Goal: Task Accomplishment & Management: Complete application form

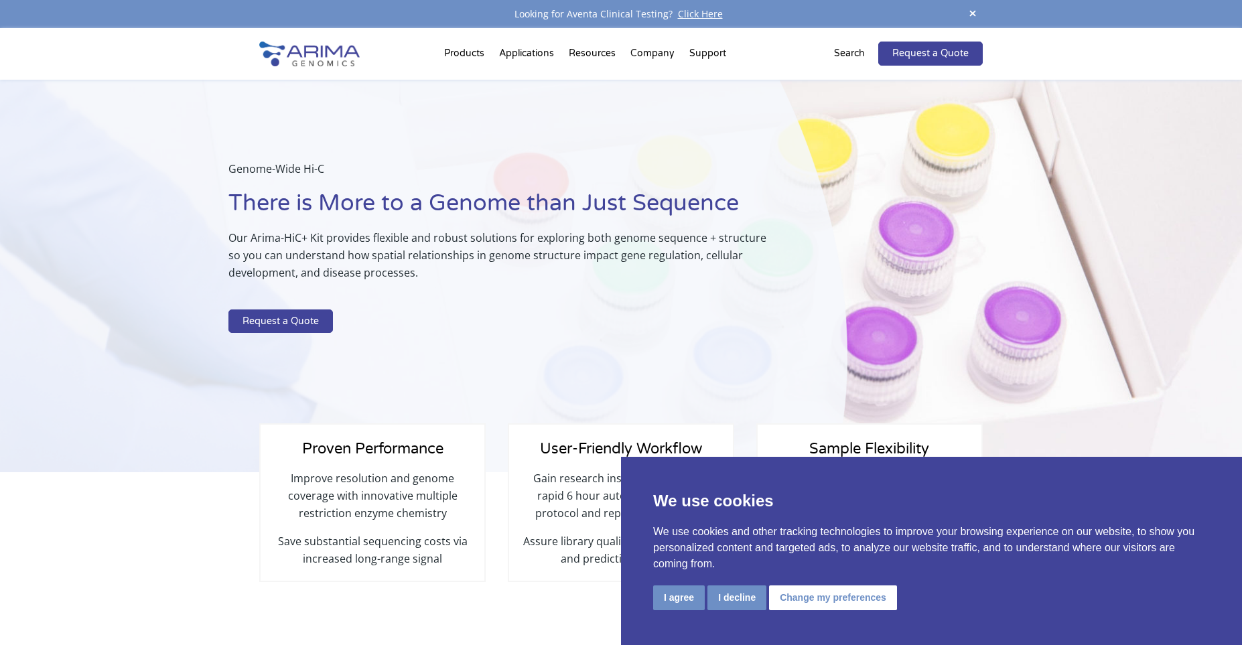
click at [945, 60] on link "Request a Quote" at bounding box center [930, 54] width 105 height 24
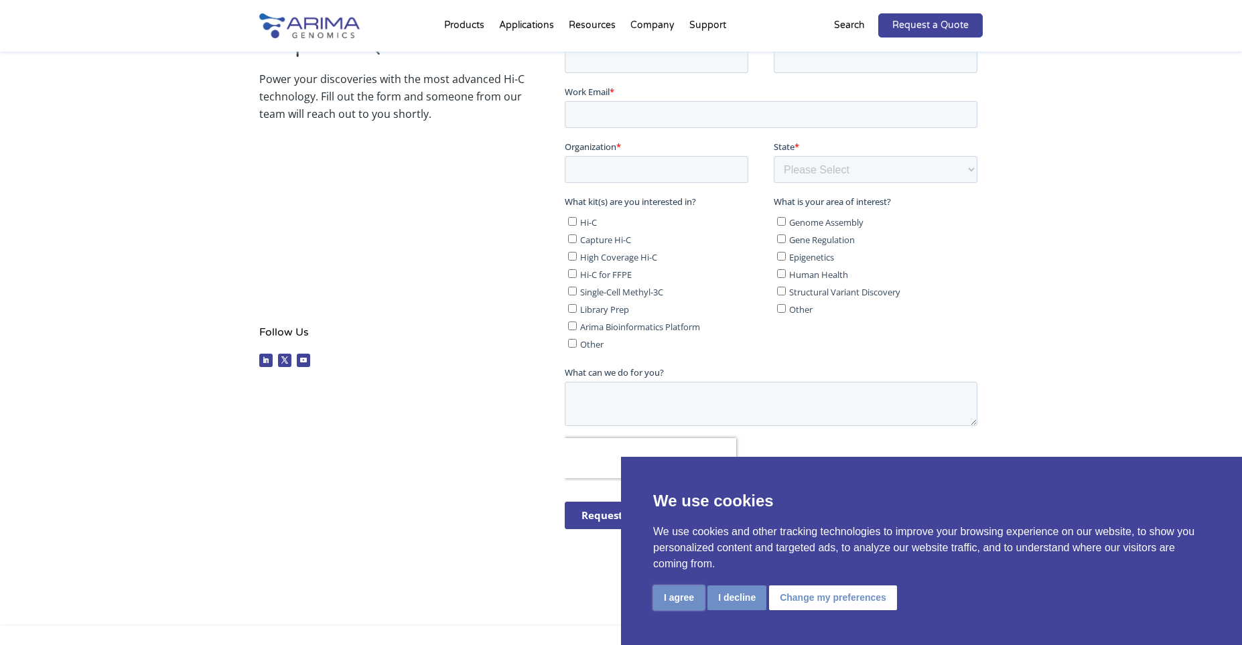
click at [685, 596] on button "I agree" at bounding box center [679, 598] width 52 height 25
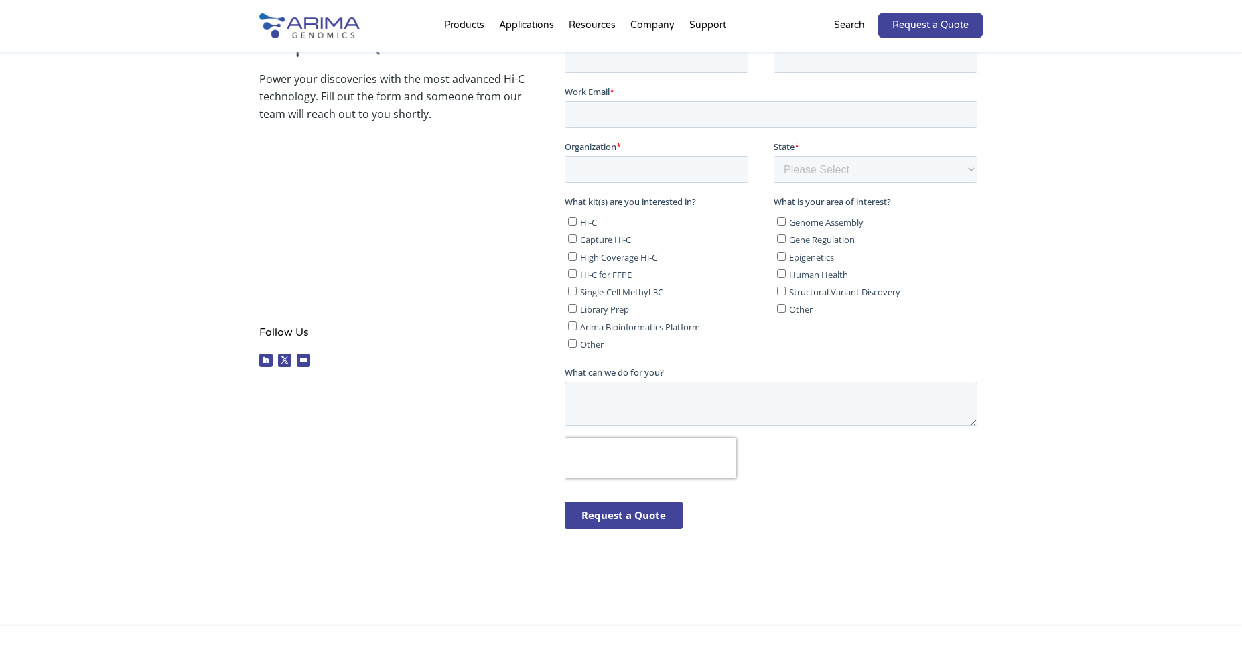
click at [1040, 448] on div "Request a Quote Power your discoveries with the most advanced Hi-C technology. …" at bounding box center [621, 291] width 1242 height 667
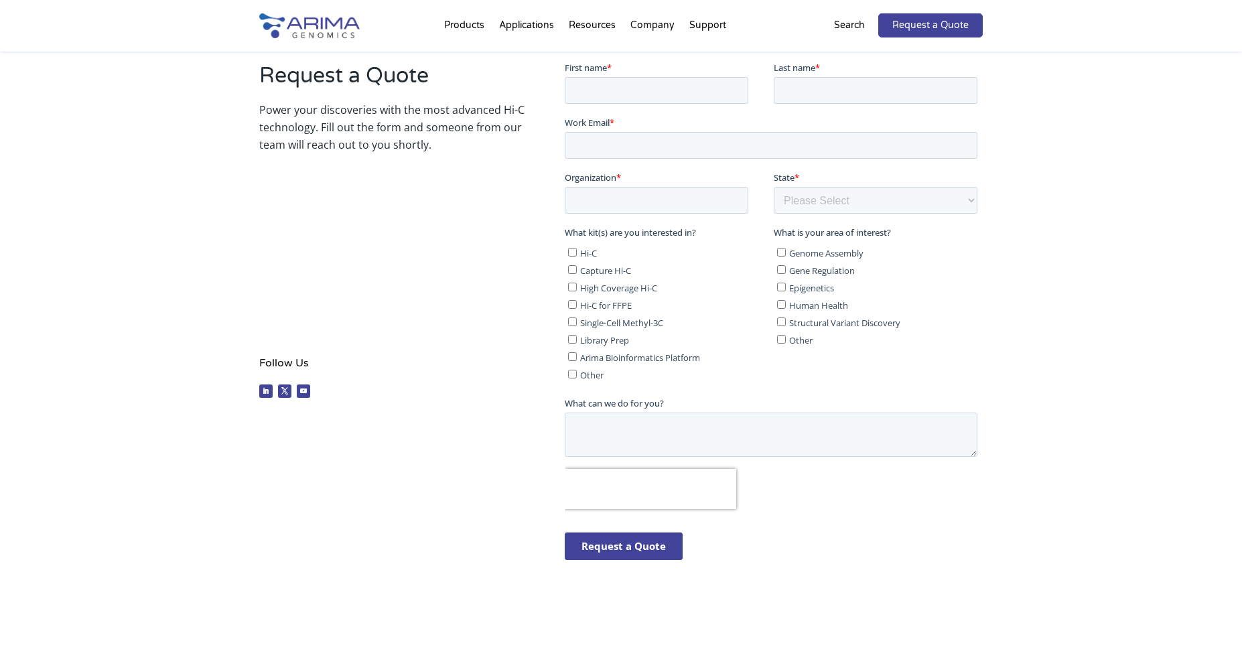
scroll to position [231, 0]
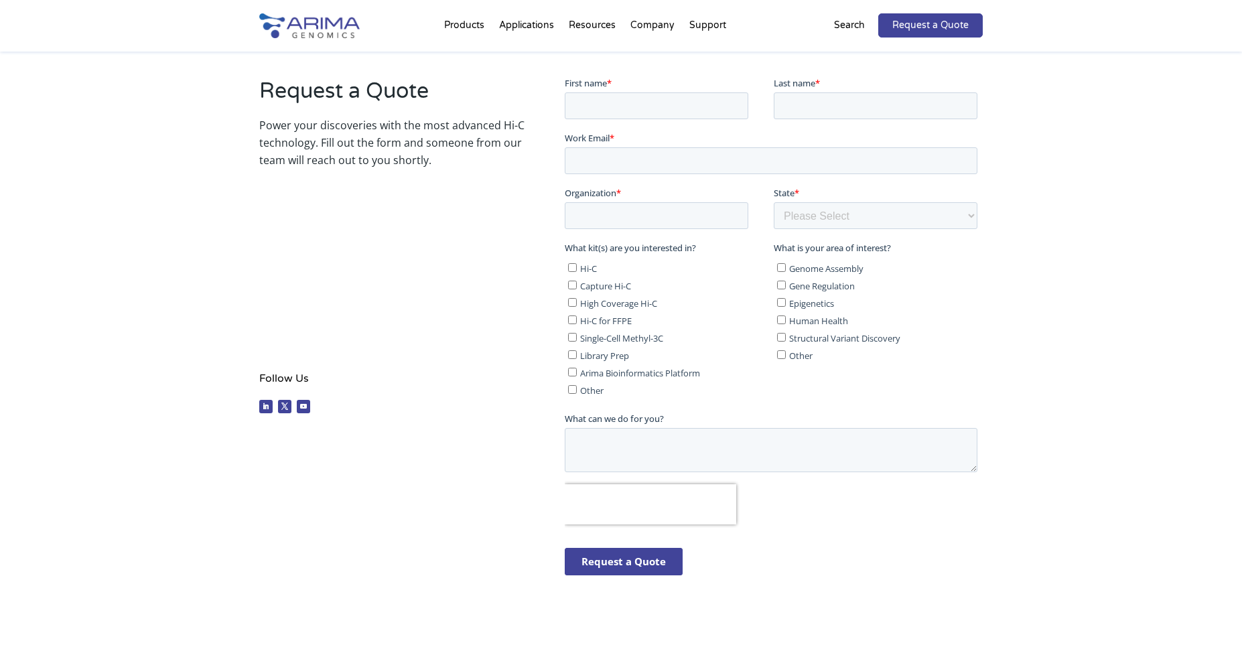
click at [578, 268] on label "Hi-C" at bounding box center [667, 267] width 200 height 13
click at [576, 268] on input "Hi-C" at bounding box center [571, 267] width 9 height 9
checkbox input "true"
click at [1097, 378] on div "Request a Quote Power your discoveries with the most advanced Hi-C technology. …" at bounding box center [621, 338] width 1242 height 667
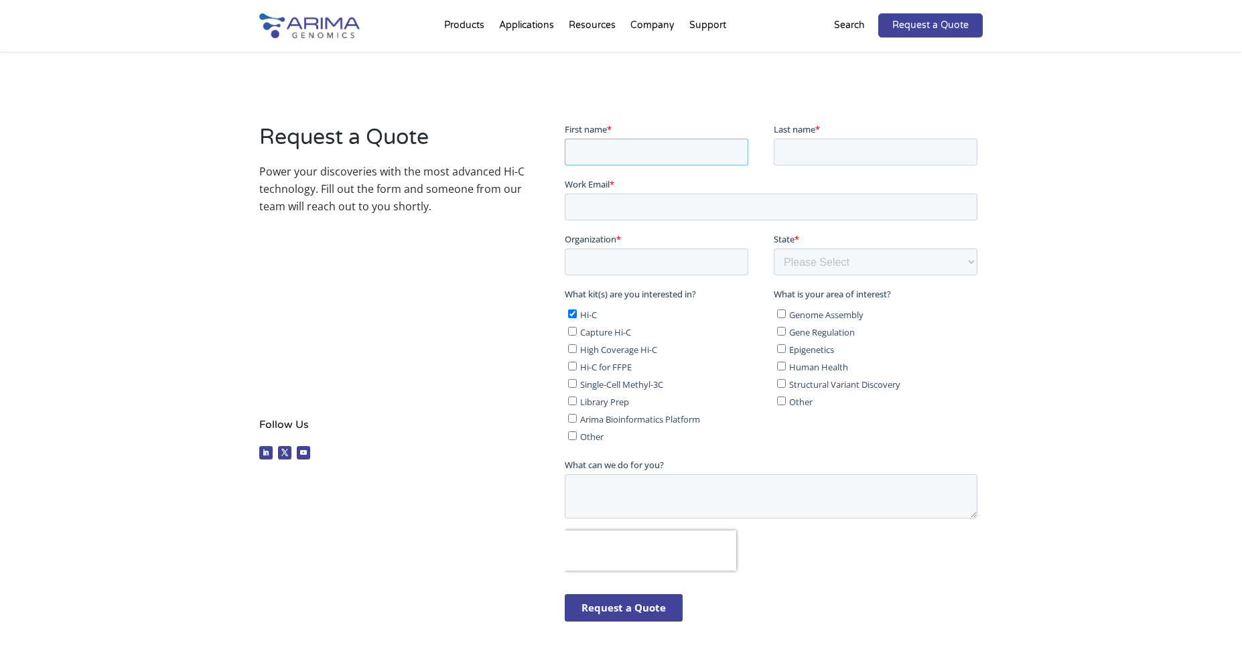
click at [703, 156] on input "First name *" at bounding box center [656, 151] width 184 height 27
type input "Dione"
type input "K"
type input "Jordan"
click at [657, 200] on input "Work Email *" at bounding box center [770, 206] width 413 height 27
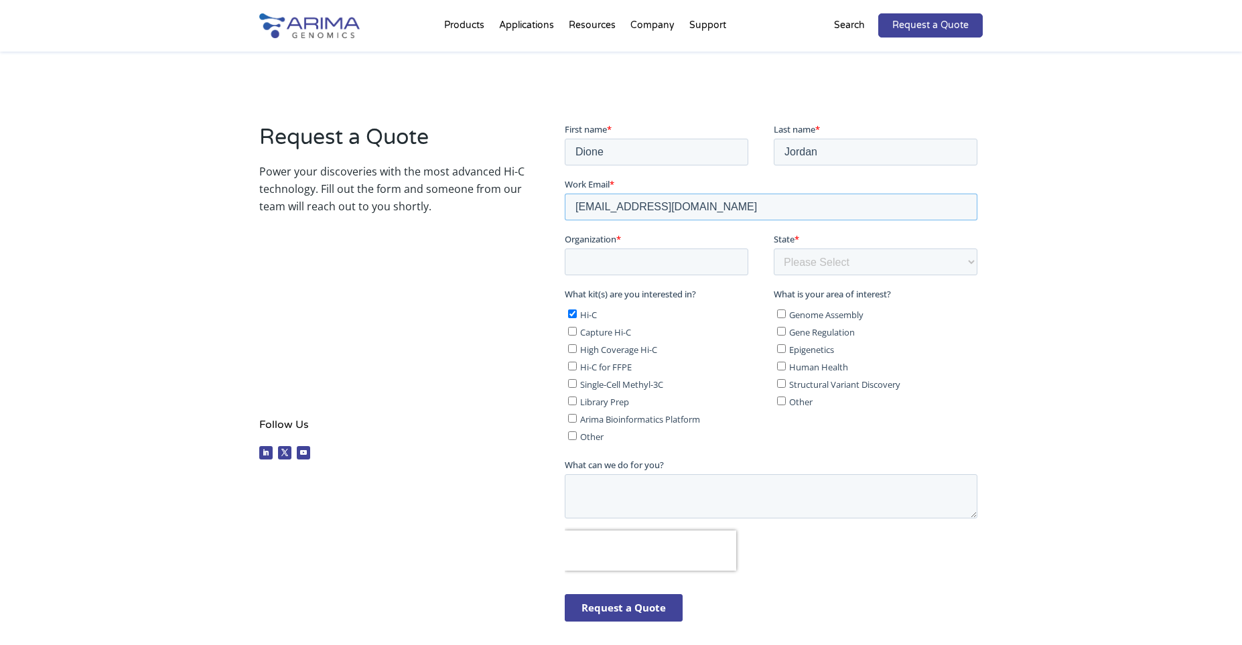
type input "[EMAIL_ADDRESS][DOMAIN_NAME]"
type input "University of São Paulo"
select select "Other/Non-US"
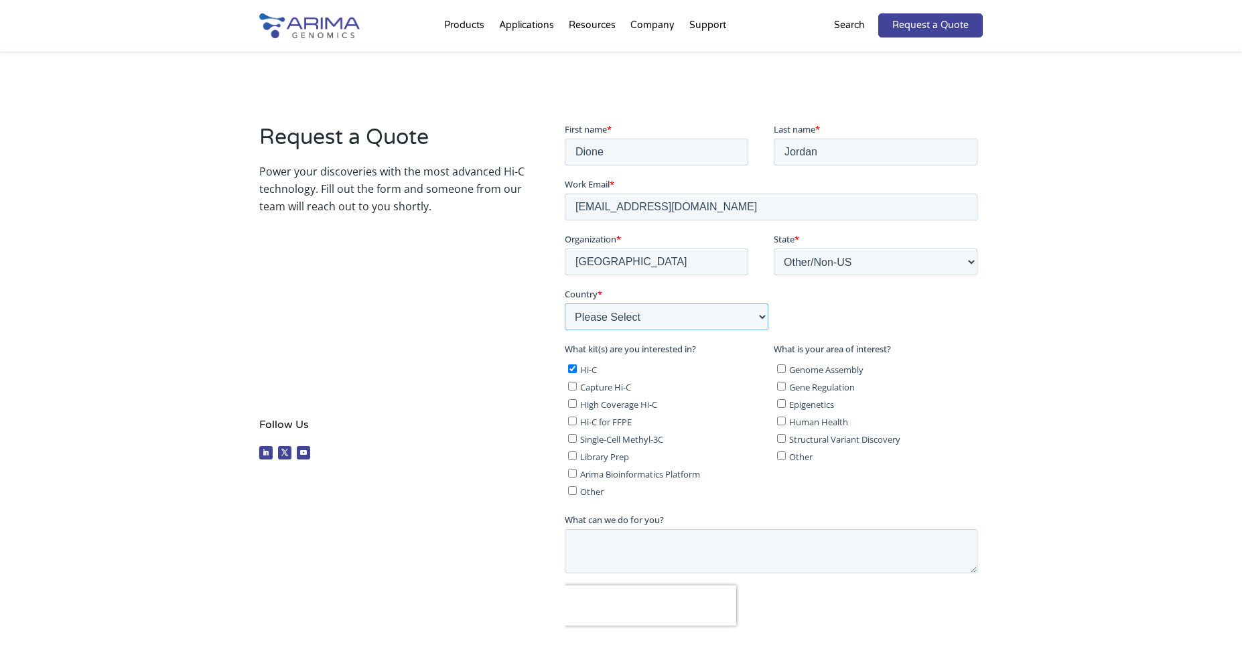
click at [564, 303] on select "Please Select Afghanistan Åland Islands Albania Algeria American Samoa Andorra …" at bounding box center [666, 316] width 204 height 27
select select "Brazil"
click at [691, 556] on textarea "What can we do for you?" at bounding box center [770, 551] width 413 height 44
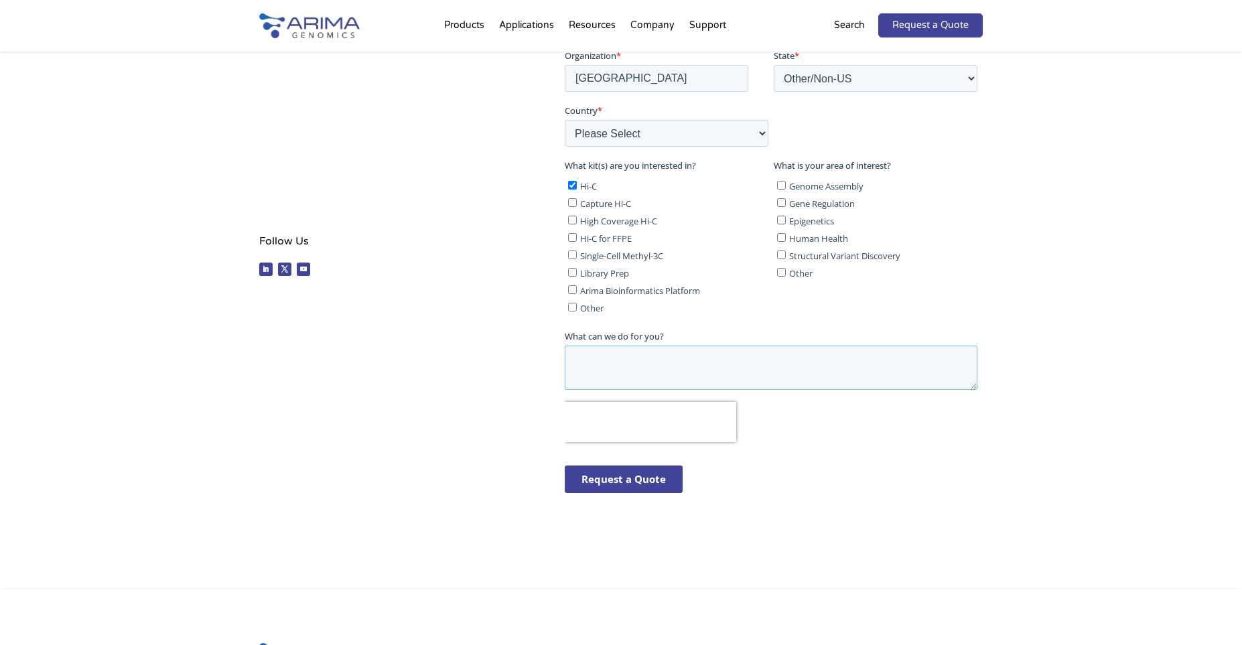
scroll to position [371, 0]
type textarea "W"
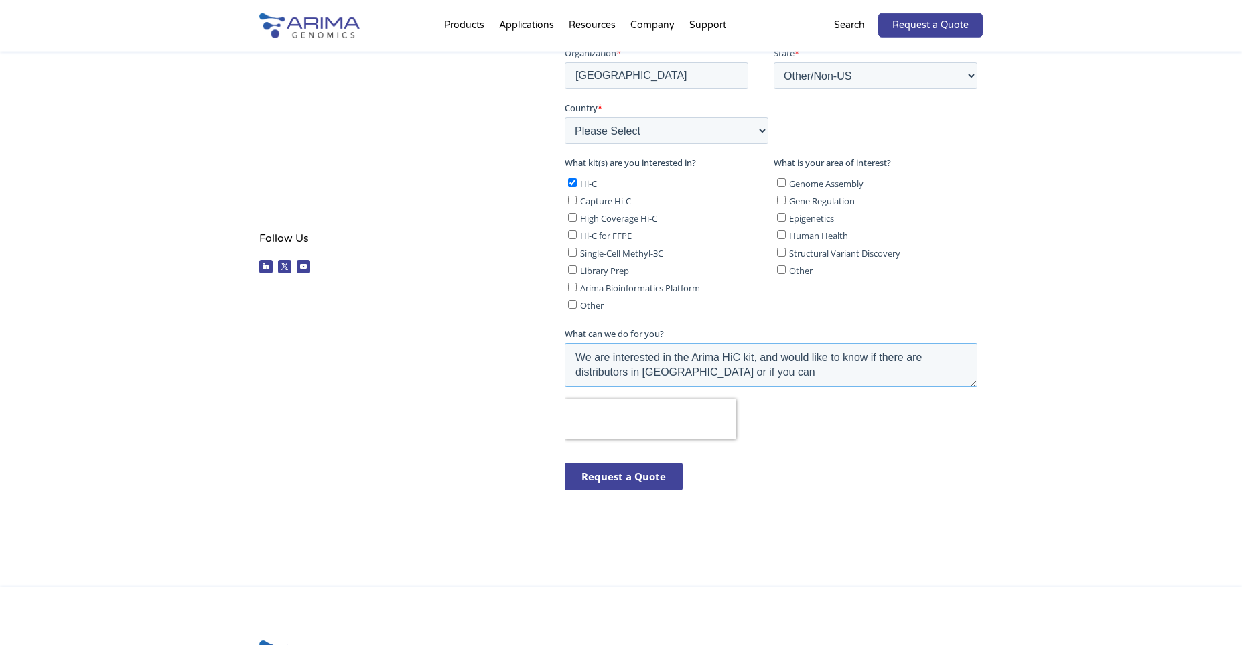
drag, startPoint x: 693, startPoint y: 375, endPoint x: 750, endPoint y: 375, distance: 57.0
click at [750, 375] on textarea "We are interested in the Arima HiC kit, and would like to know if there are dis…" at bounding box center [770, 365] width 413 height 44
type textarea "We are interested in the Arima HiC kit, and would like to know if there are dis…"
click at [624, 474] on input "Request a Quote" at bounding box center [623, 476] width 118 height 27
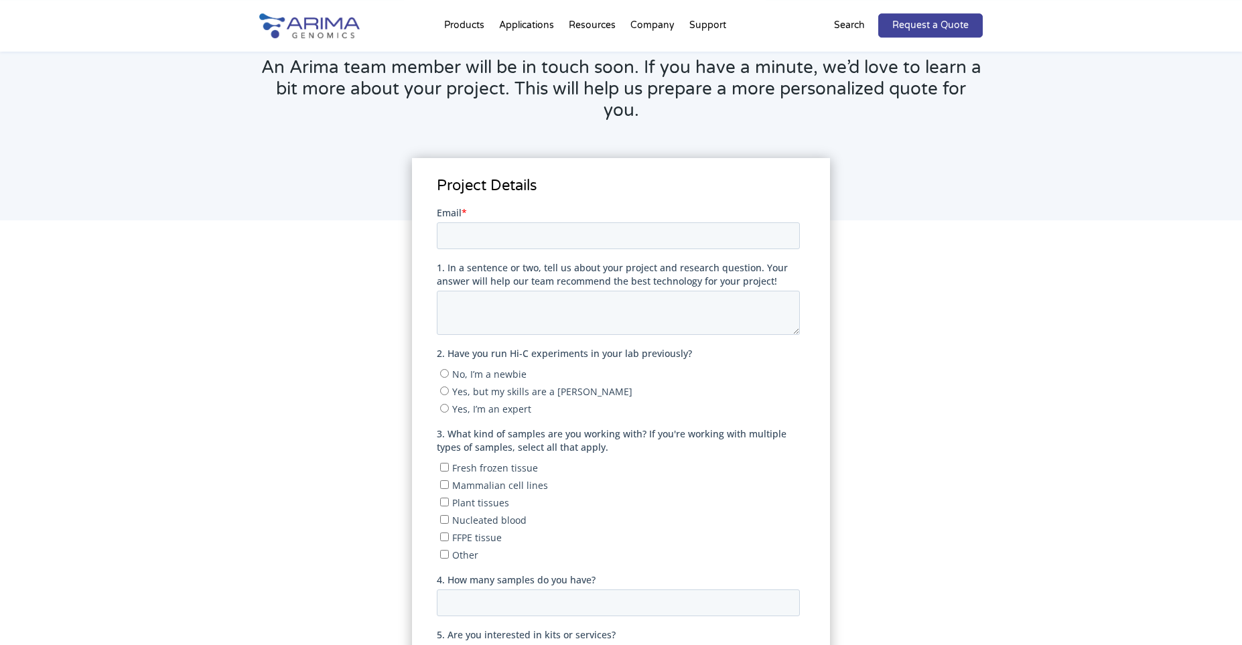
scroll to position [185, 0]
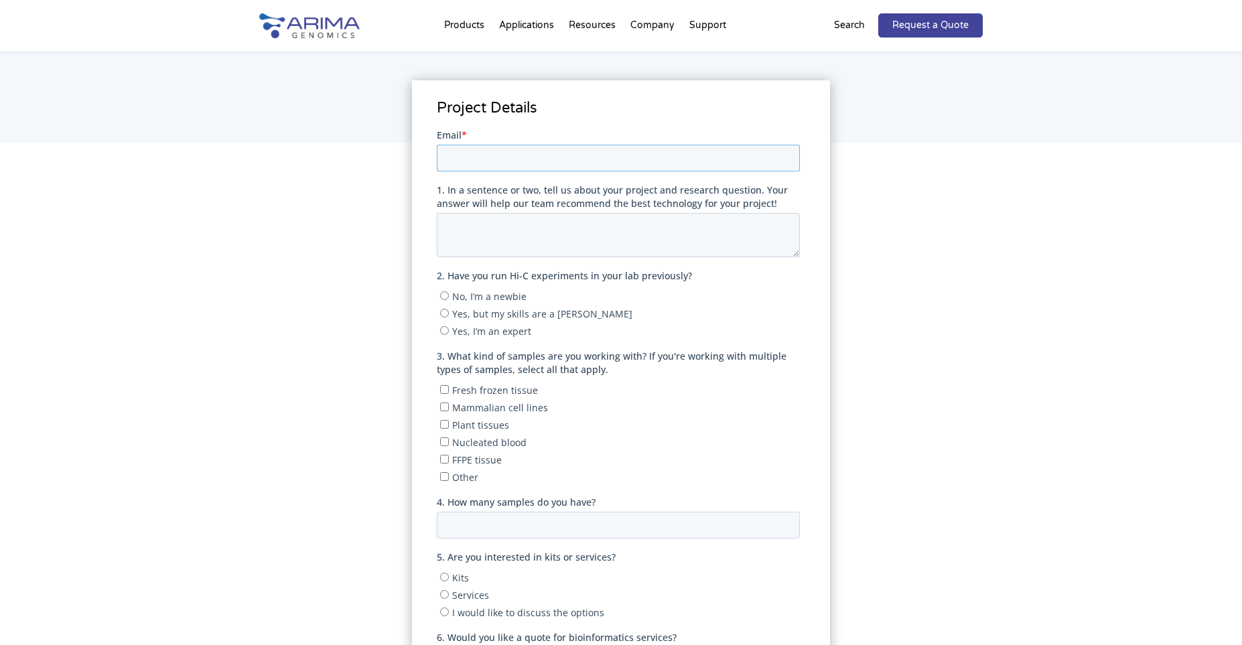
click at [737, 157] on input "Email *" at bounding box center [617, 157] width 363 height 27
type input "[EMAIL_ADDRESS][DOMAIN_NAME]"
click at [665, 235] on textarea "1. In a sentence or two, tell us about your project and research question. Your…" at bounding box center [617, 234] width 363 height 44
type textarea "Generation of reference genomes and comparative genomics."
click at [507, 300] on span "No, I’m a newbie" at bounding box center [489, 295] width 74 height 13
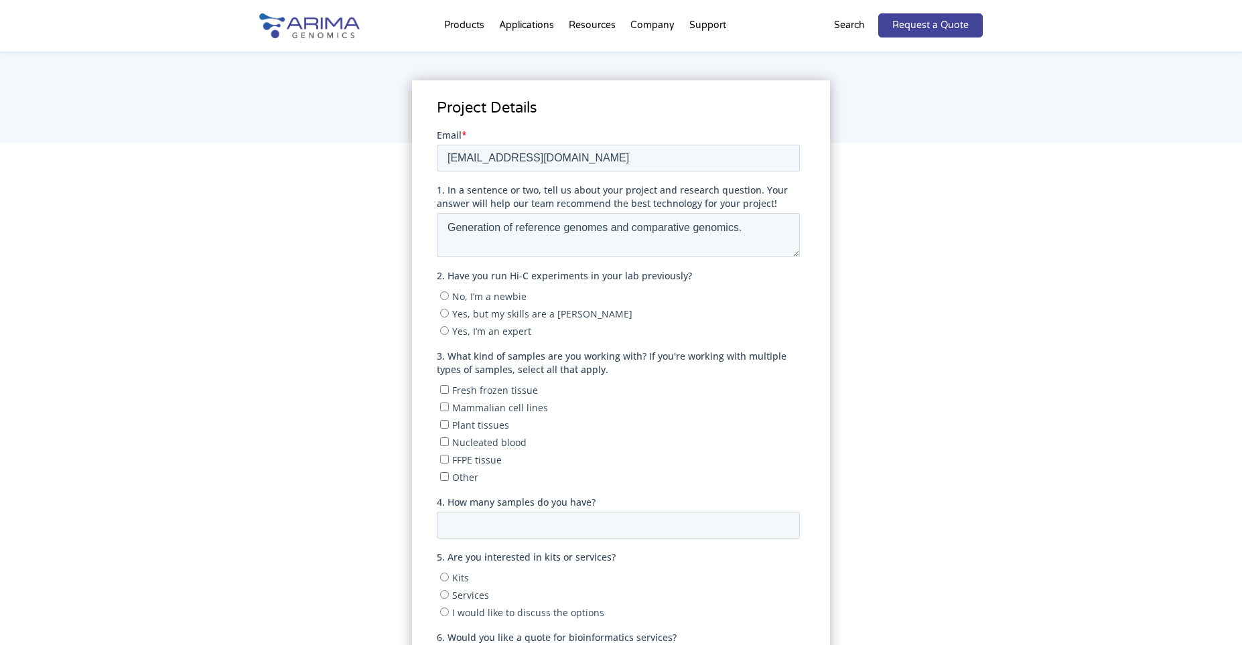
click at [448, 299] on input "No, I’m a newbie" at bounding box center [444, 295] width 9 height 9
radio input "true"
click at [1089, 377] on div "Project Details" at bounding box center [621, 500] width 1242 height 714
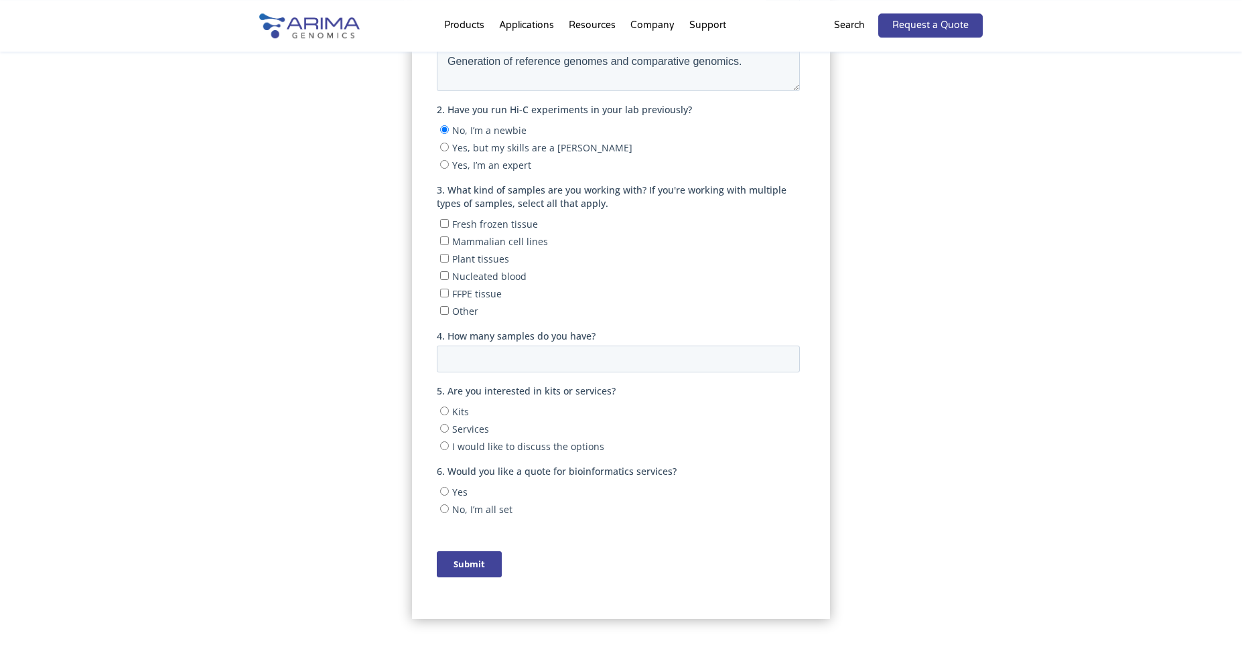
scroll to position [370, 0]
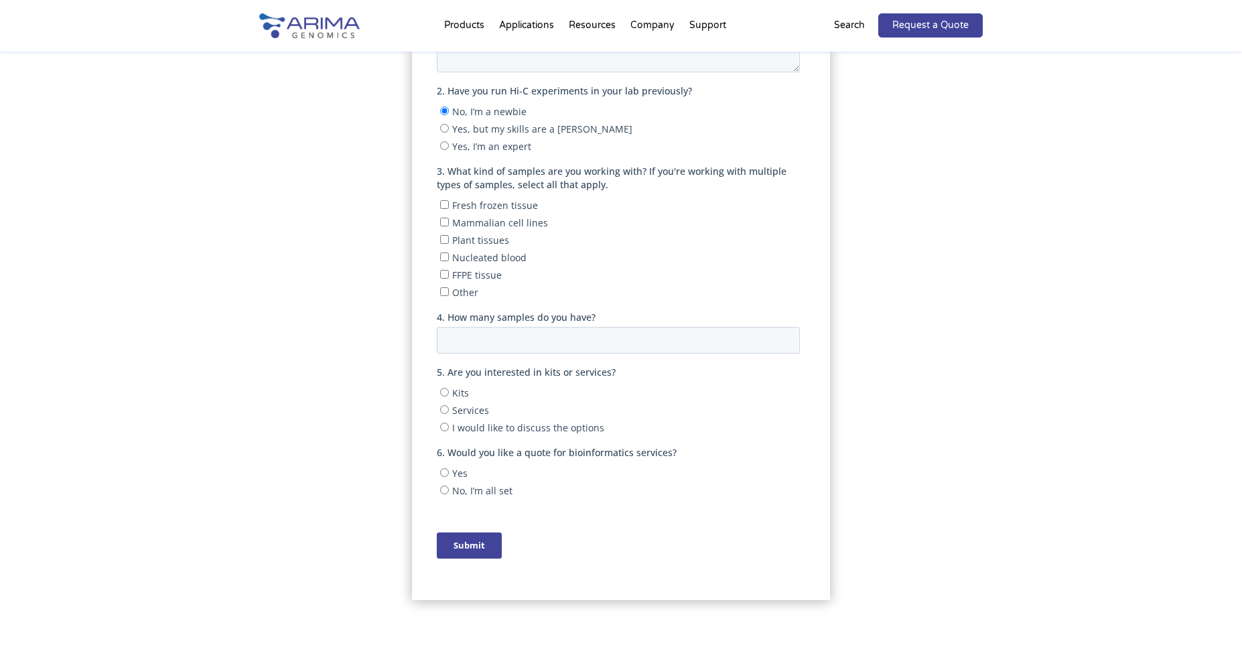
click at [515, 207] on span "Fresh frozen tissue" at bounding box center [495, 205] width 86 height 13
click at [448, 207] on input "Fresh frozen tissue" at bounding box center [444, 204] width 9 height 9
checkbox input "true"
click at [462, 398] on span "Kits" at bounding box center [460, 393] width 17 height 13
click at [448, 397] on input "Kits" at bounding box center [444, 392] width 9 height 9
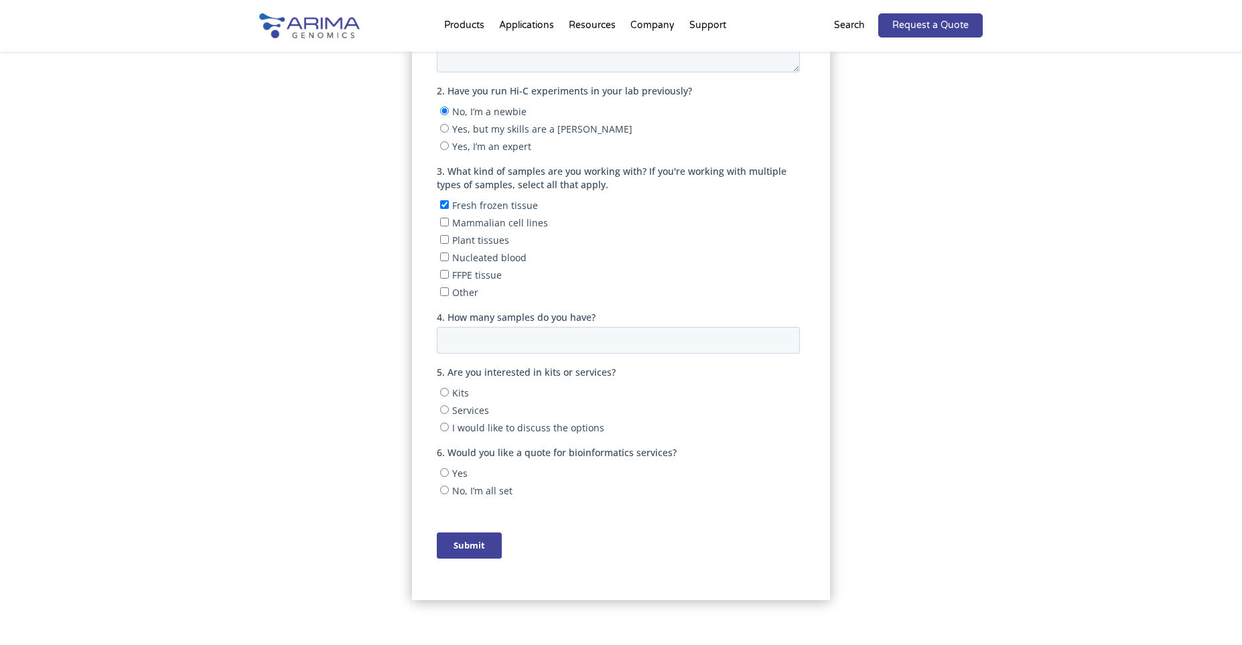
radio input "true"
click at [522, 431] on span "I would like to discuss the options" at bounding box center [528, 427] width 152 height 13
click at [448, 431] on input "I would like to discuss the options" at bounding box center [444, 427] width 9 height 9
radio input "true"
click at [482, 492] on span "No, I’m all set" at bounding box center [482, 490] width 60 height 13
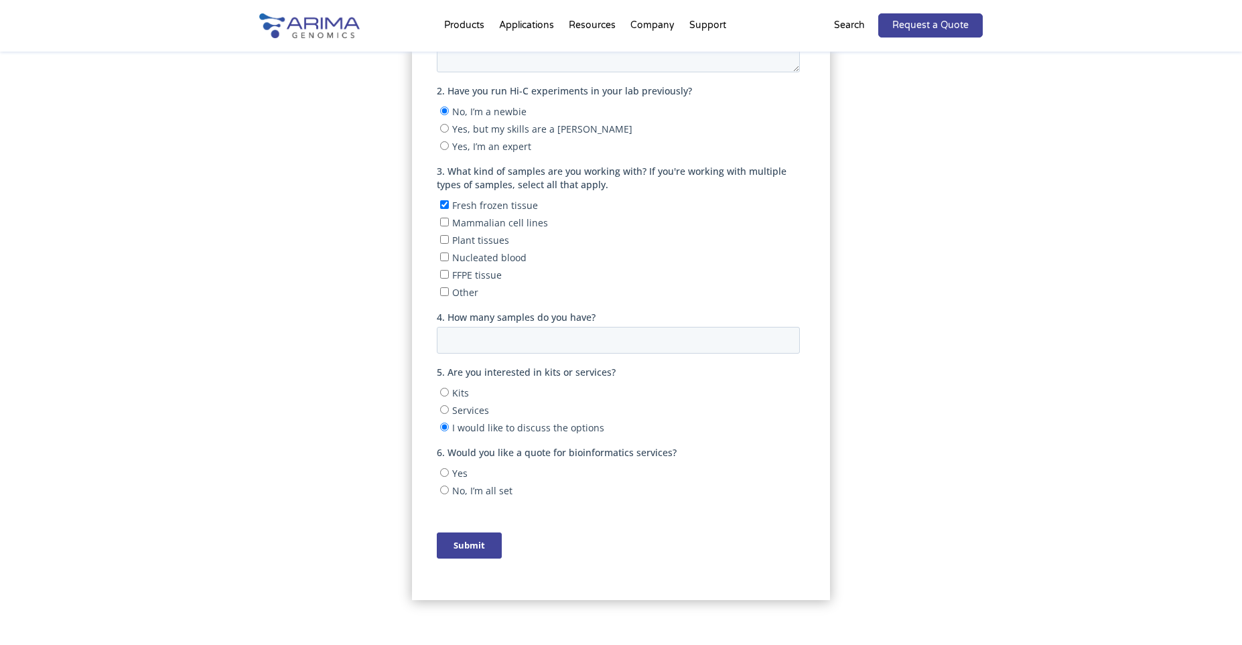
click at [448, 492] on input "No, I’m all set" at bounding box center [444, 490] width 9 height 9
radio input "true"
click at [485, 548] on input "Submit" at bounding box center [468, 546] width 65 height 26
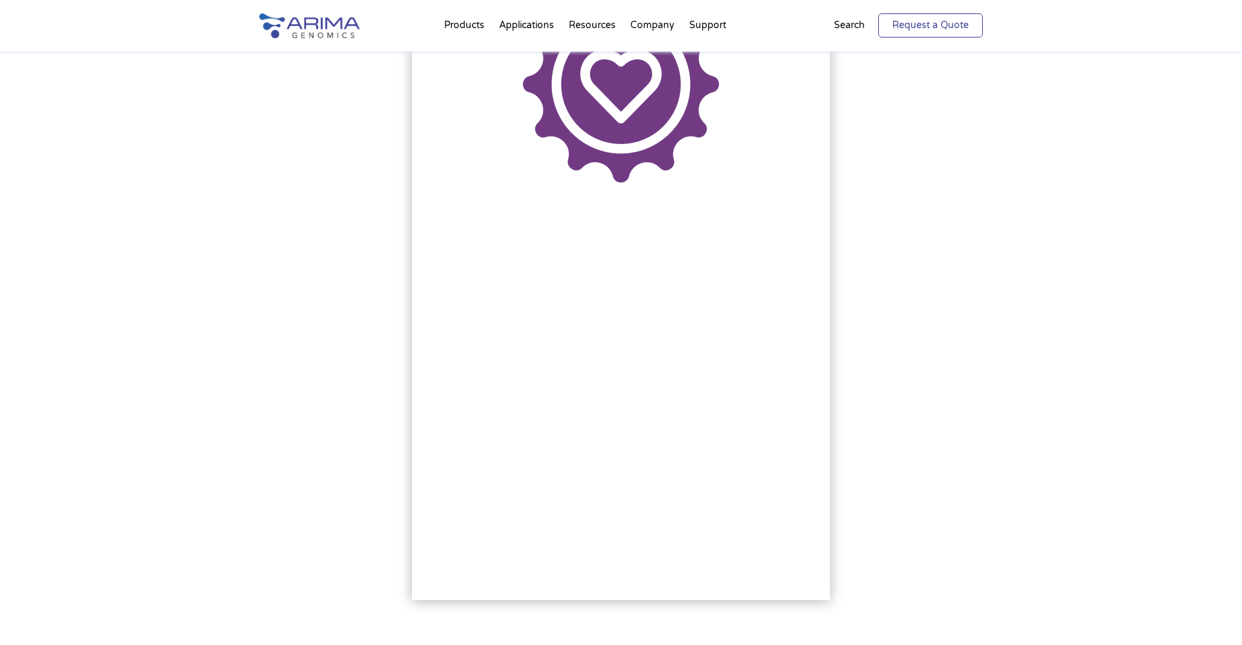
scroll to position [275, 0]
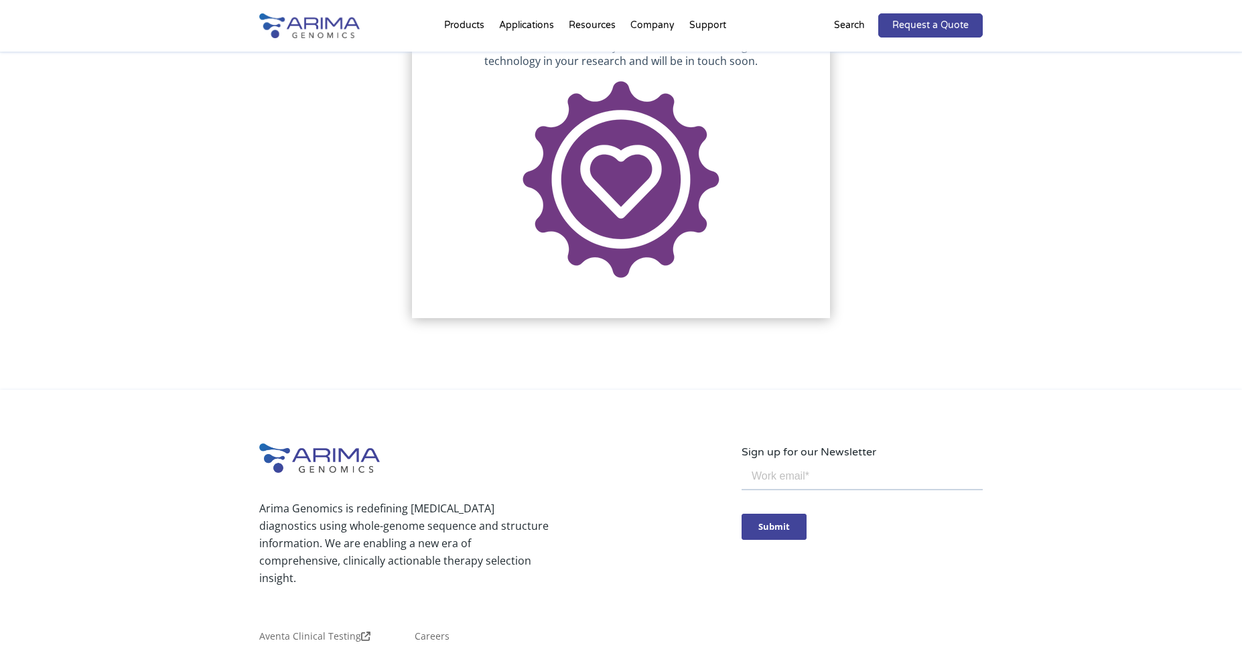
click at [1059, 194] on div "Project Details" at bounding box center [621, 221] width 1242 height 337
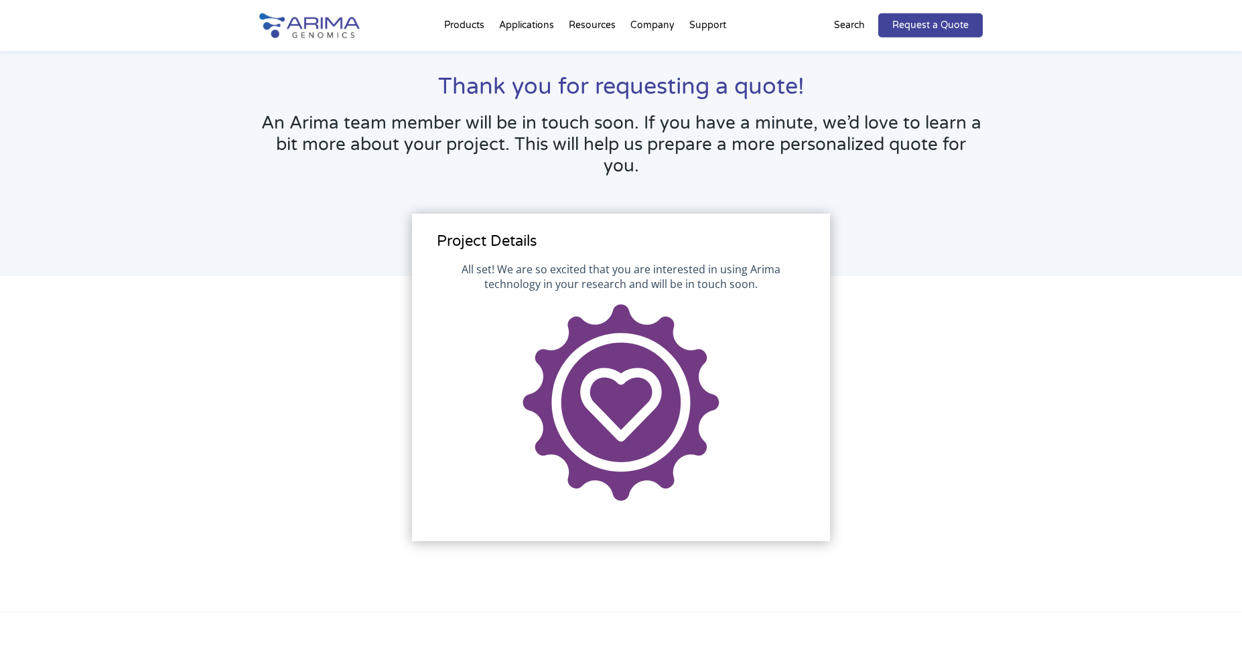
scroll to position [0, 0]
